Goal: Book appointment/travel/reservation

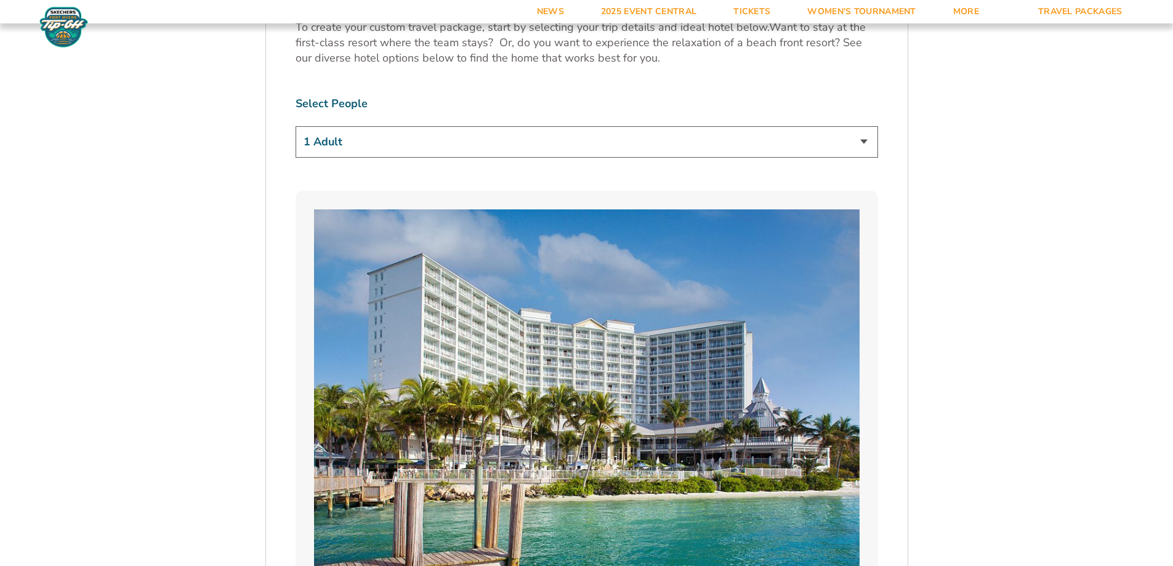
scroll to position [821, 0]
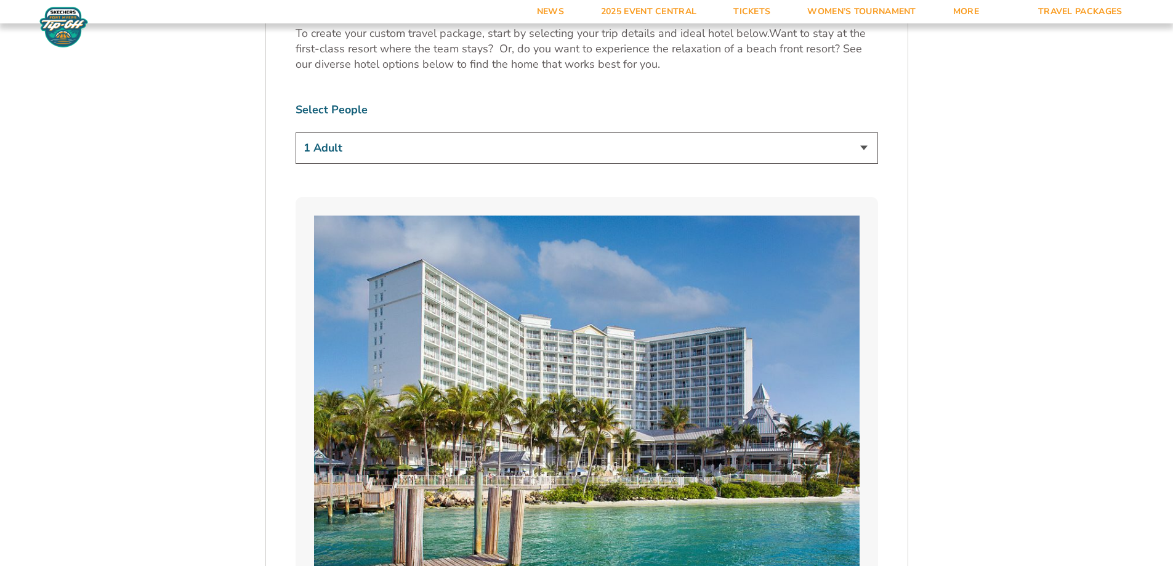
click at [866, 148] on select "1 Adult 2 Adults 3 Adults 4 Adults 2 Adults + 1 Child 2 Adults + 2 Children 2 A…" at bounding box center [587, 147] width 582 height 31
select select "2 Adults"
click at [296, 132] on select "1 Adult 2 Adults 3 Adults 4 Adults 2 Adults + 1 Child 2 Adults + 2 Children 2 A…" at bounding box center [587, 147] width 582 height 31
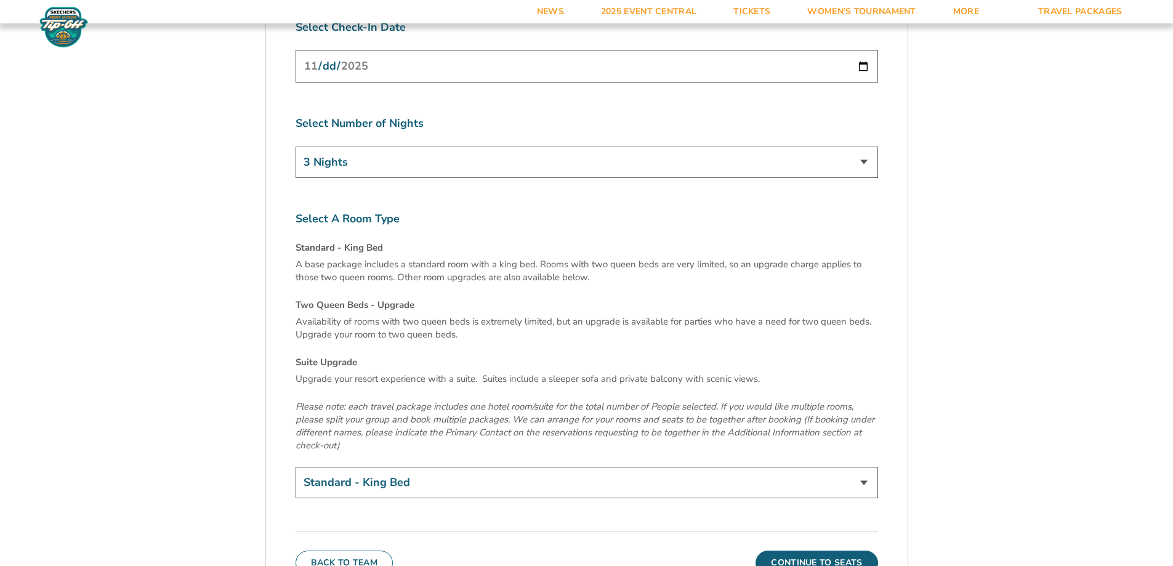
scroll to position [4129, 0]
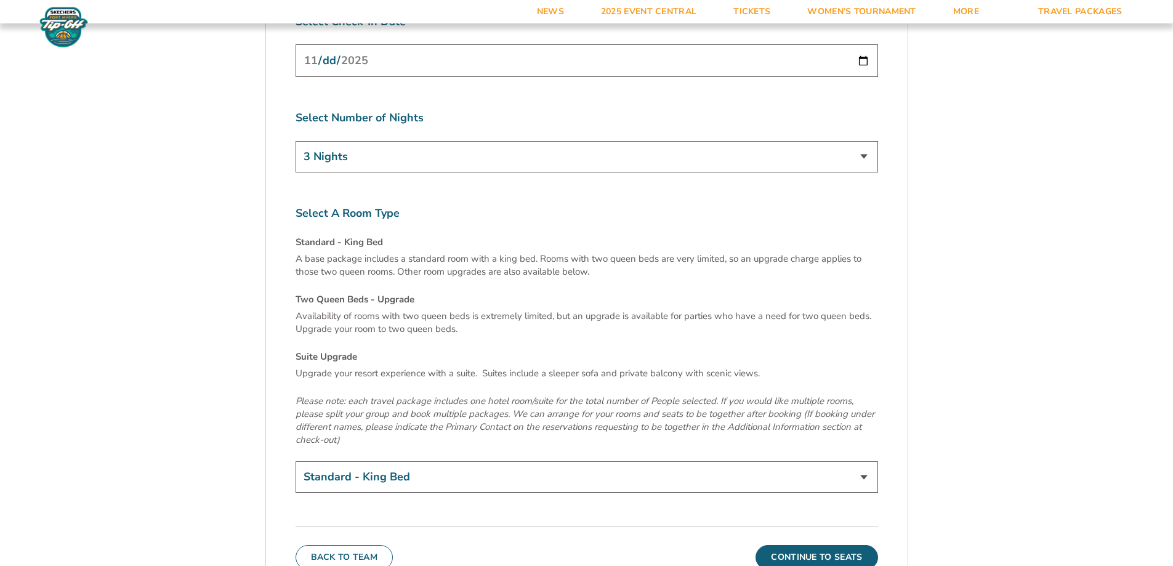
click at [742, 461] on select "Standard - King Bed Two Queen Beds - Upgrade (+$15 per night) Suite Upgrade (+$…" at bounding box center [587, 476] width 582 height 31
select select "Two Queen Beds - Upgrade"
click at [296, 461] on select "Standard - King Bed Two Queen Beds - Upgrade (+$15 per night) Suite Upgrade (+$…" at bounding box center [587, 476] width 582 height 31
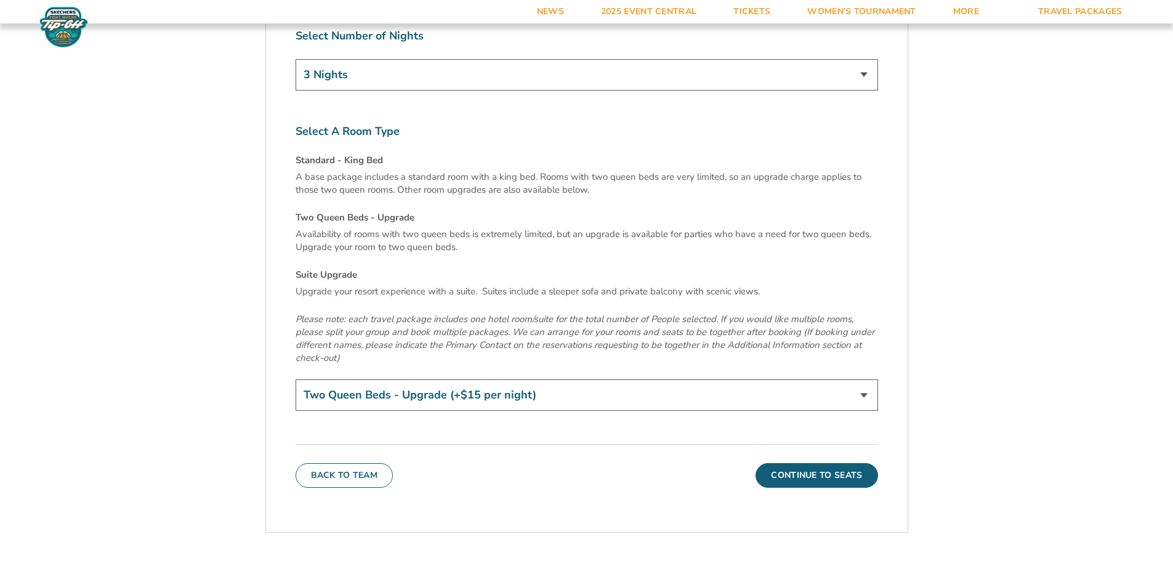
scroll to position [4264, 0]
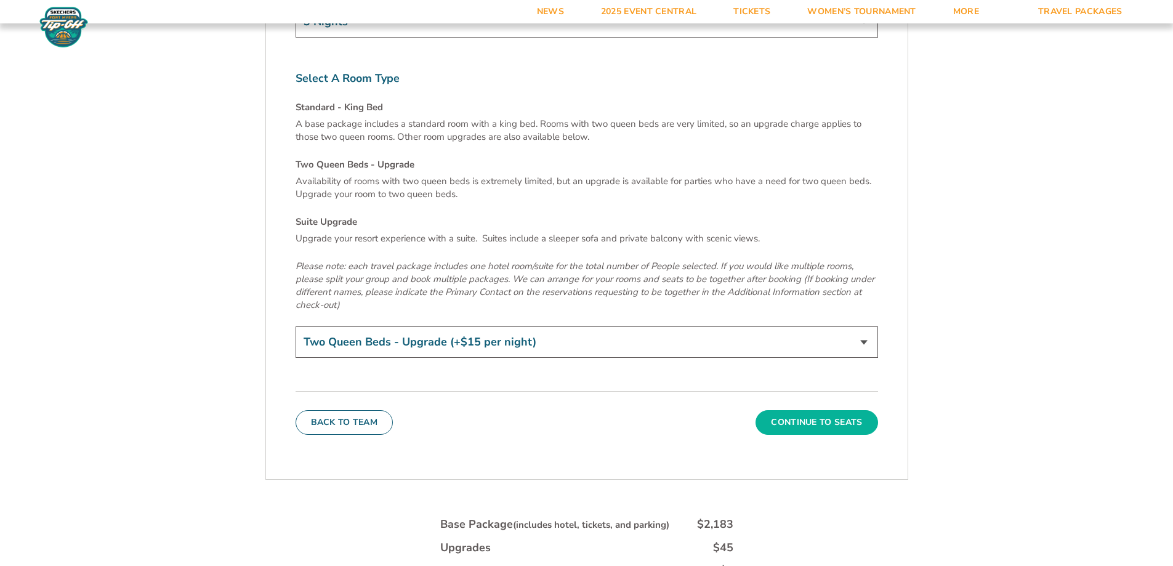
click at [826, 410] on button "Continue To Seats" at bounding box center [816, 422] width 122 height 25
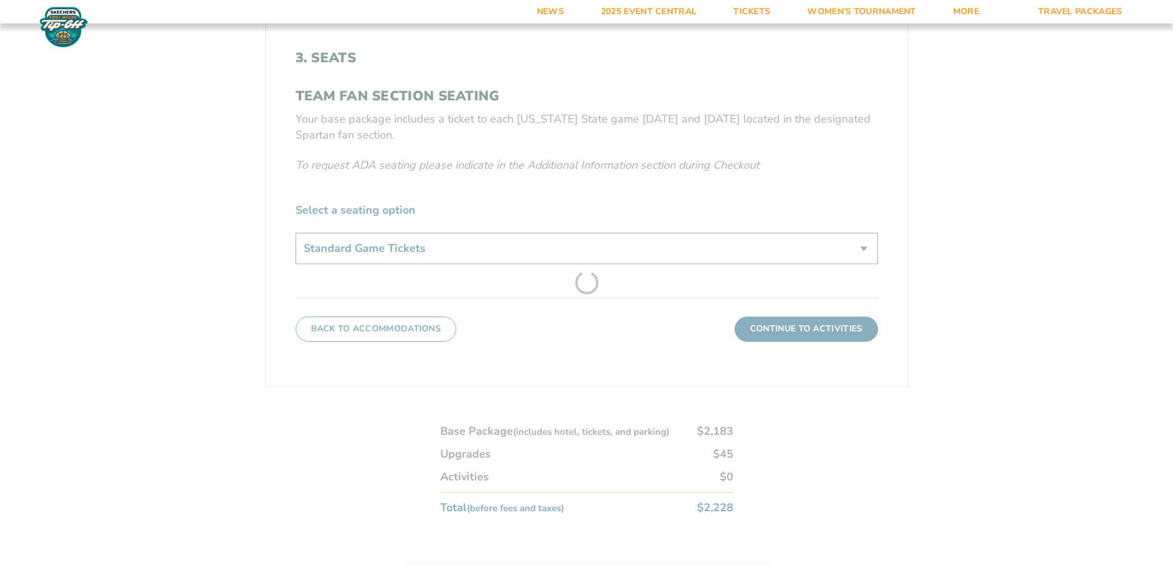
scroll to position [268, 0]
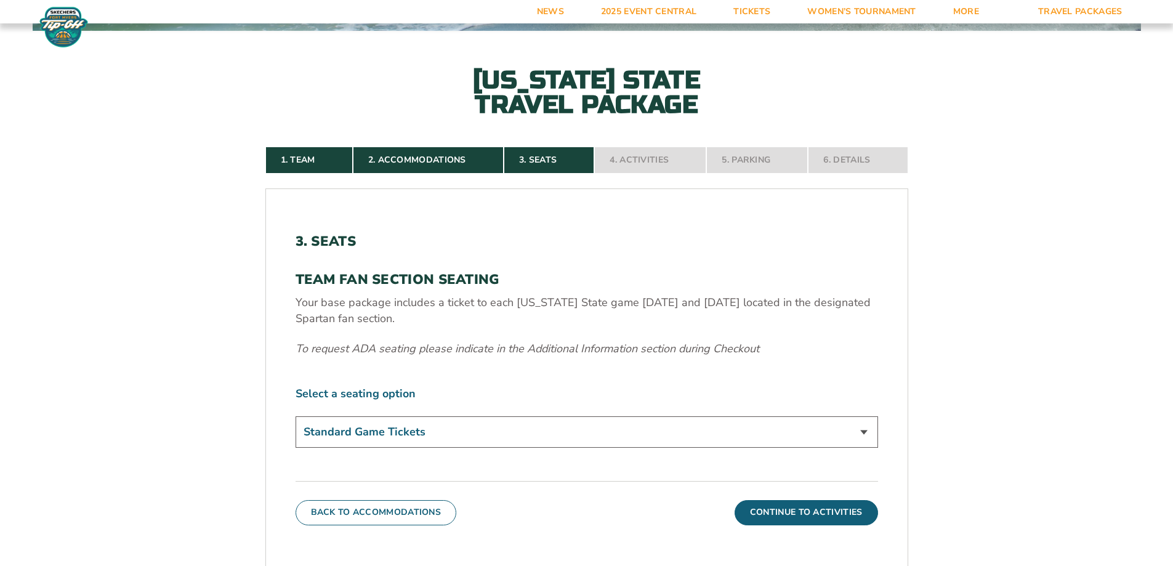
click at [462, 429] on select "Standard Game Tickets" at bounding box center [587, 431] width 582 height 31
click at [296, 416] on select "Standard Game Tickets" at bounding box center [587, 431] width 582 height 31
click at [810, 513] on button "Continue To Activities" at bounding box center [806, 512] width 143 height 25
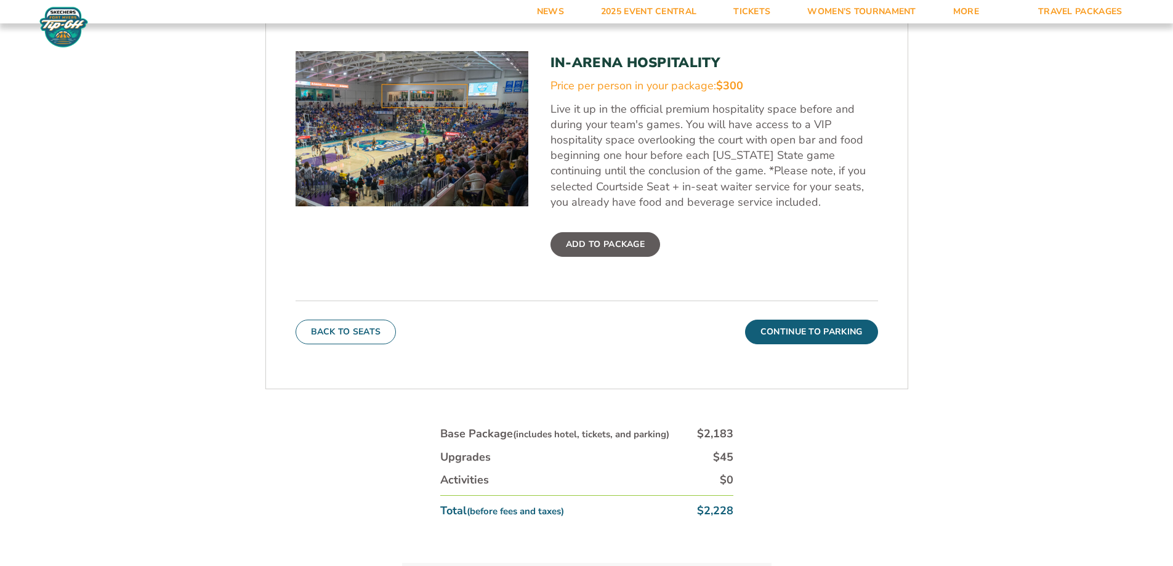
scroll to position [485, 0]
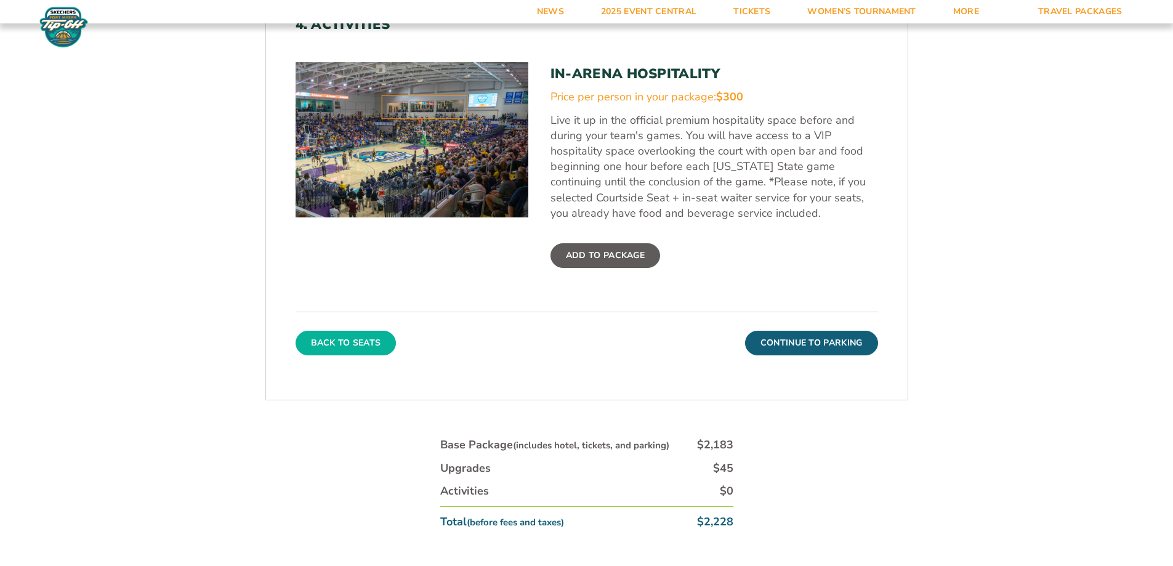
click at [374, 342] on button "Back To Seats" at bounding box center [346, 343] width 101 height 25
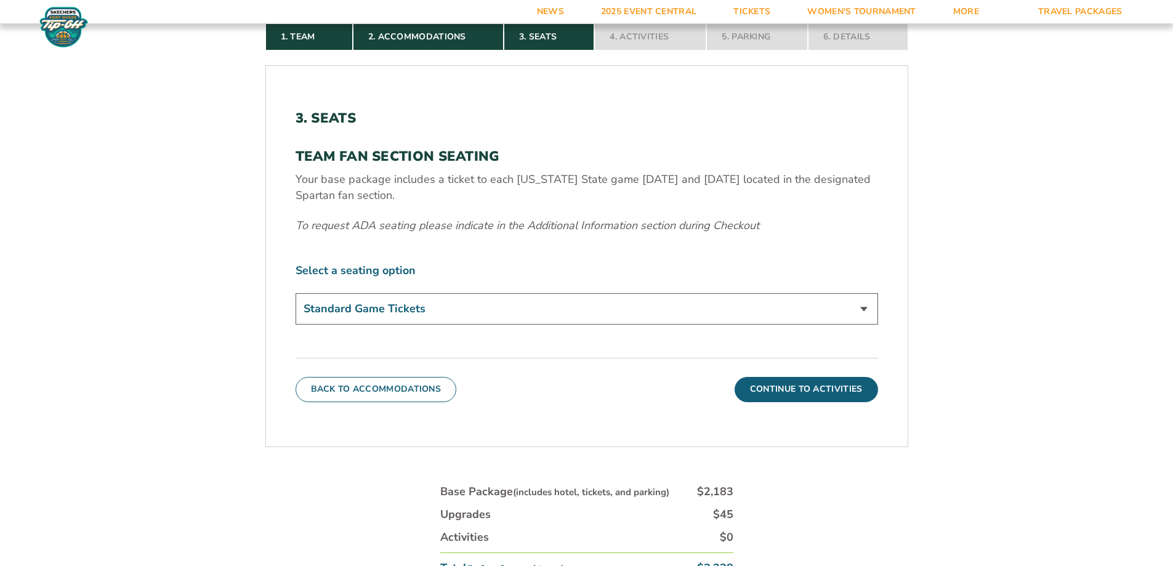
scroll to position [452, 0]
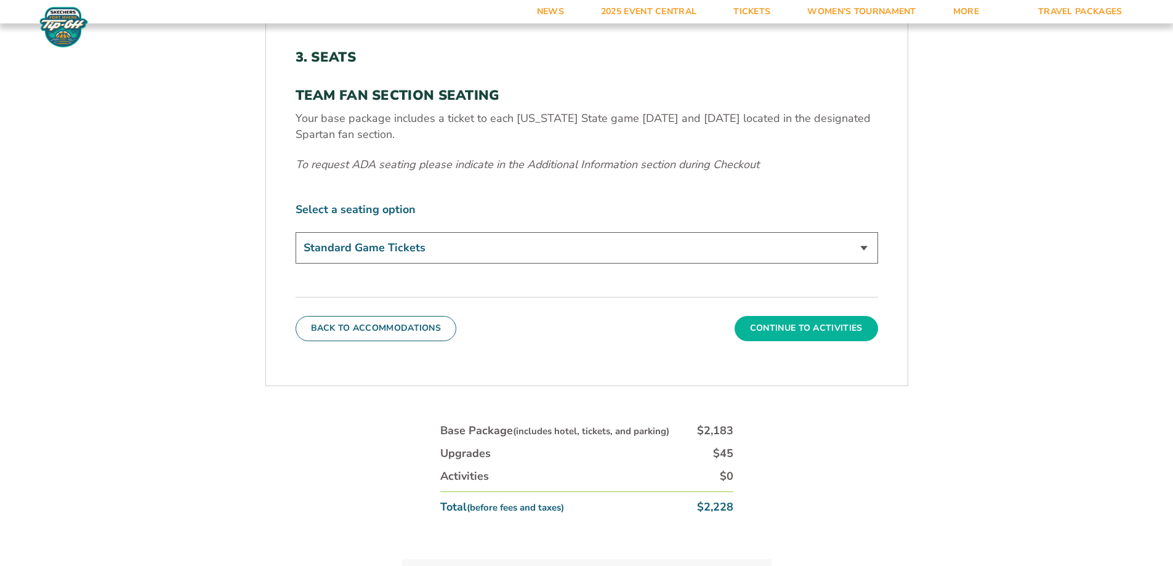
click at [805, 330] on button "Continue To Activities" at bounding box center [806, 328] width 143 height 25
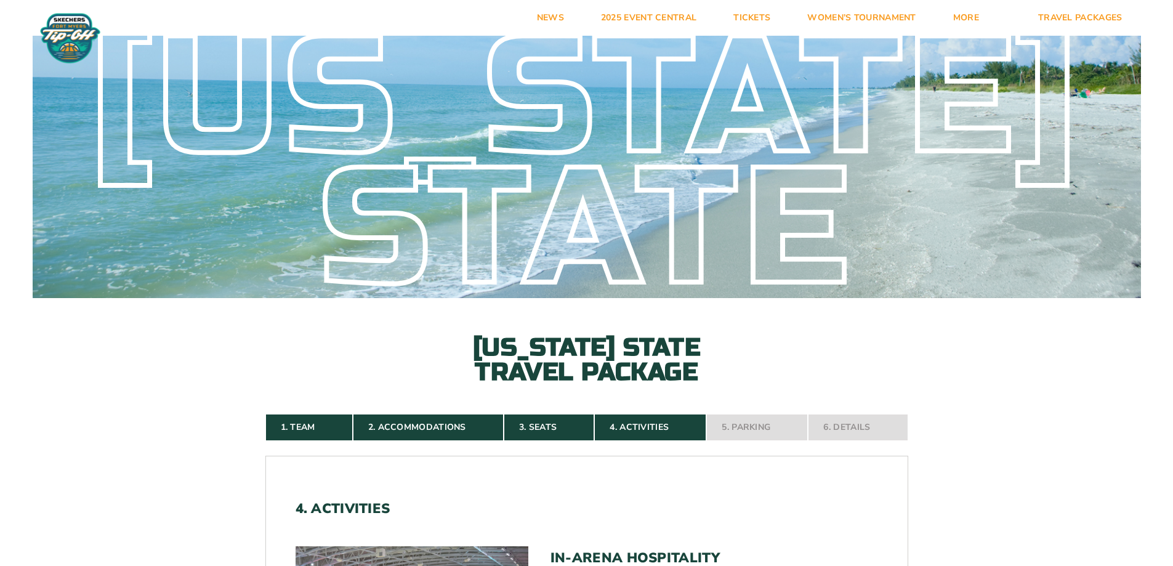
scroll to position [0, 0]
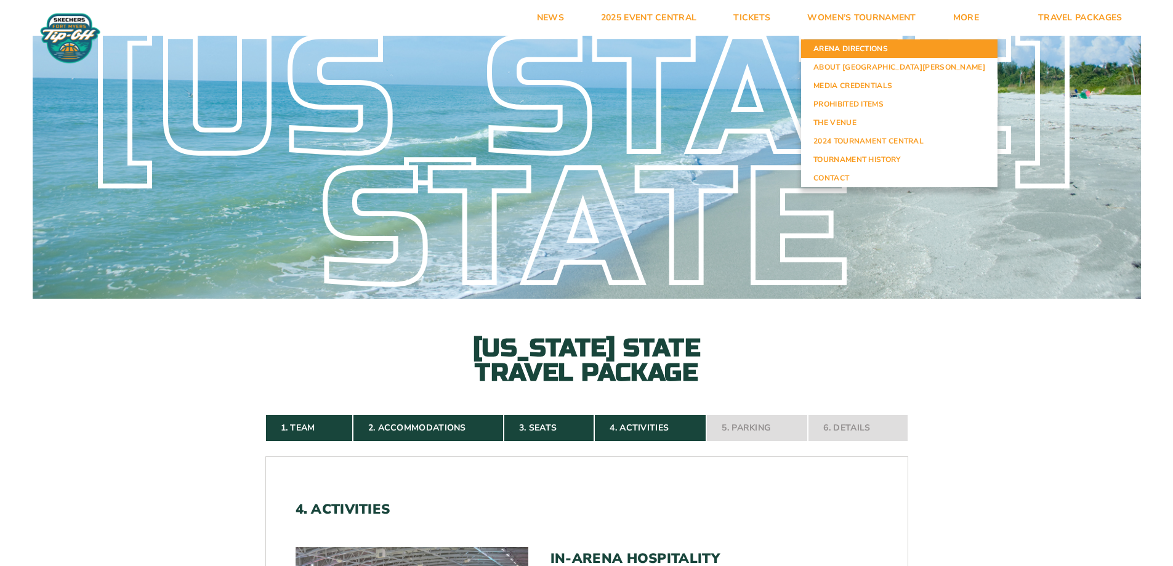
click at [916, 48] on link "Arena Directions" at bounding box center [899, 48] width 196 height 18
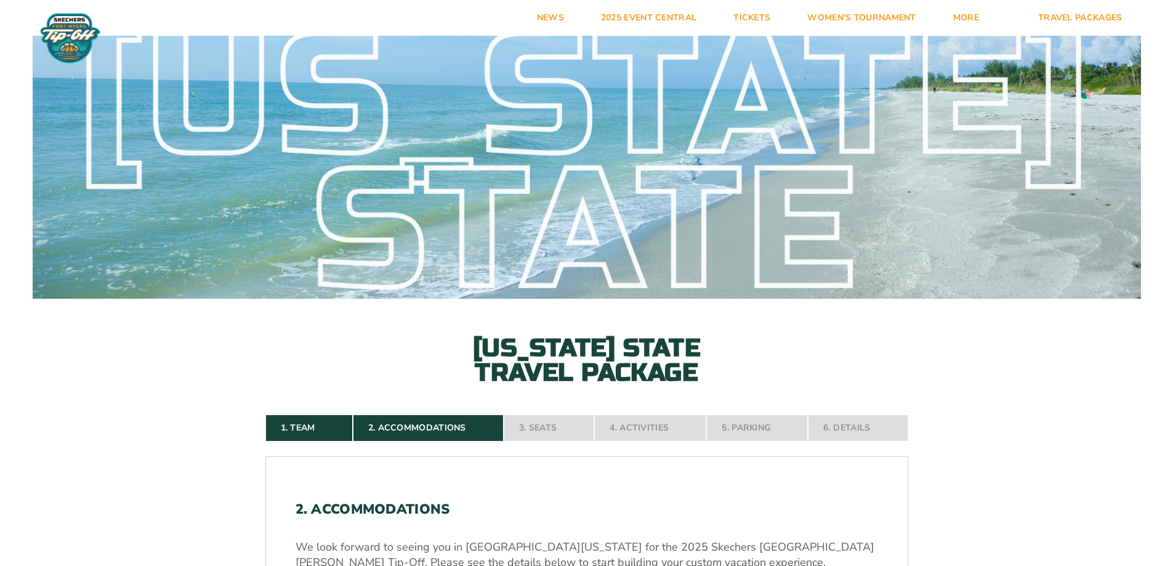
select select "2 Adults"
